Goal: Task Accomplishment & Management: Manage account settings

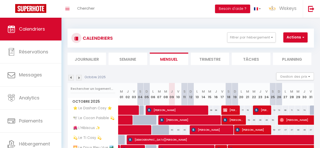
click at [79, 76] on img at bounding box center [79, 78] width 6 height 6
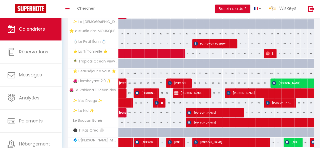
scroll to position [189, 0]
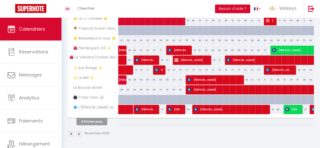
click at [101, 118] on button "Afficher plus" at bounding box center [92, 121] width 30 height 7
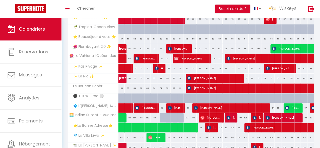
select select
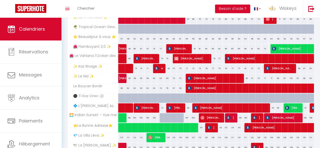
select select
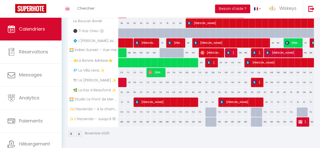
scroll to position [255, 0]
click at [254, 80] on span "[PERSON_NAME]" at bounding box center [256, 82] width 8 height 10
select select "OK"
select select "KO"
select select "0"
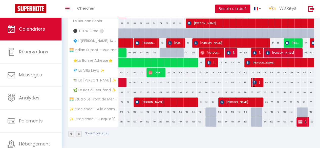
select select "0"
select select "1"
select select
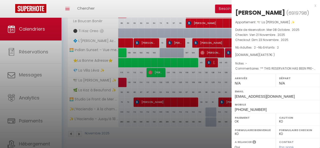
select select "33580"
select select "35951"
click at [191, 89] on div at bounding box center [160, 74] width 320 height 148
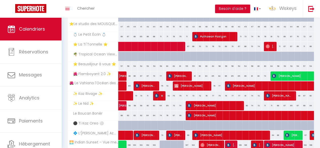
scroll to position [57, 0]
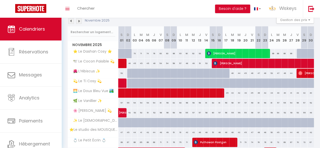
click at [71, 22] on img at bounding box center [71, 21] width 6 height 6
